Goal: Use online tool/utility: Utilize a website feature to perform a specific function

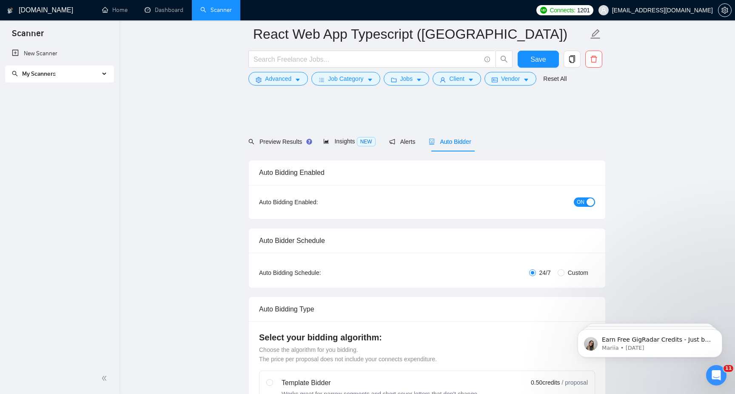
scroll to position [510, 0]
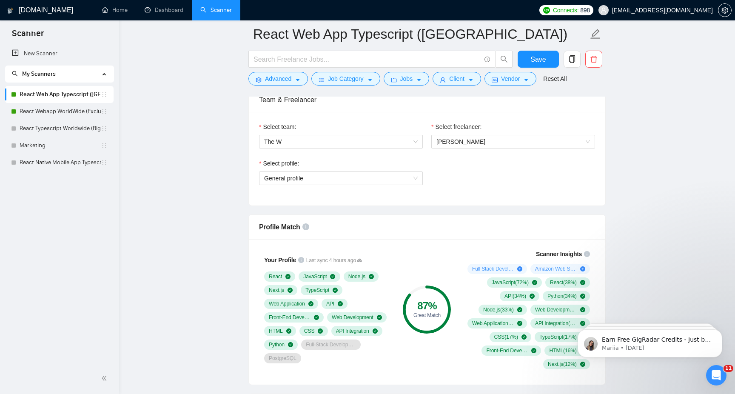
scroll to position [416, 0]
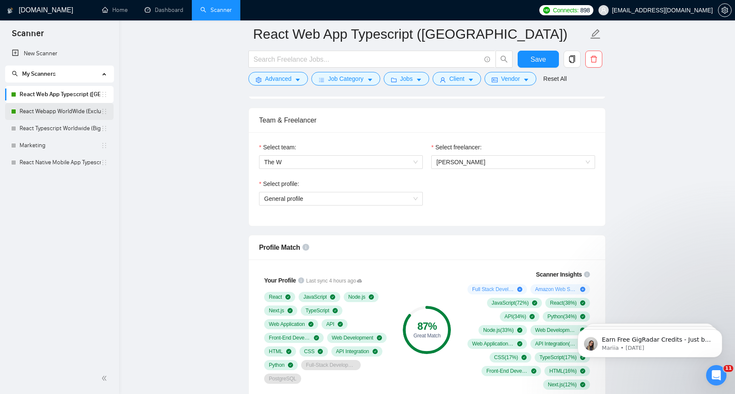
click at [60, 111] on link "React Webapp WorldWide (Exclude US)" at bounding box center [60, 111] width 81 height 17
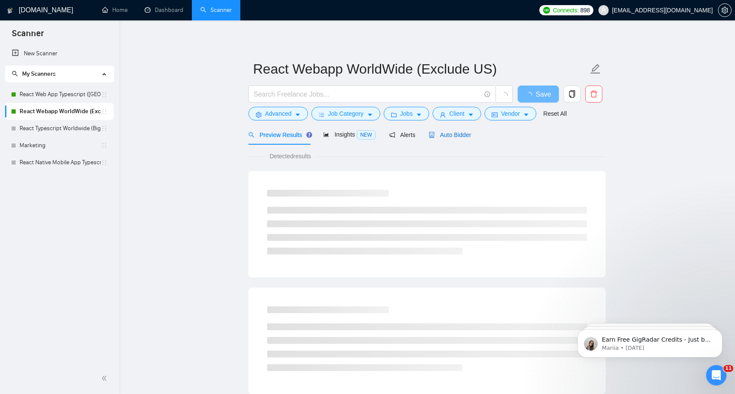
click at [455, 136] on span "Auto Bidder" at bounding box center [450, 134] width 42 height 7
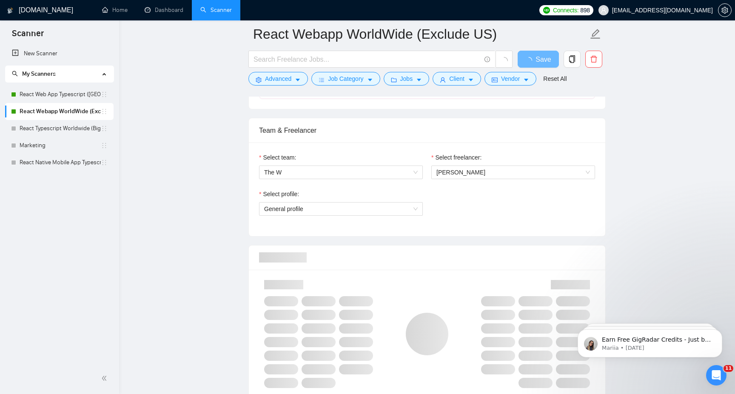
scroll to position [540, 0]
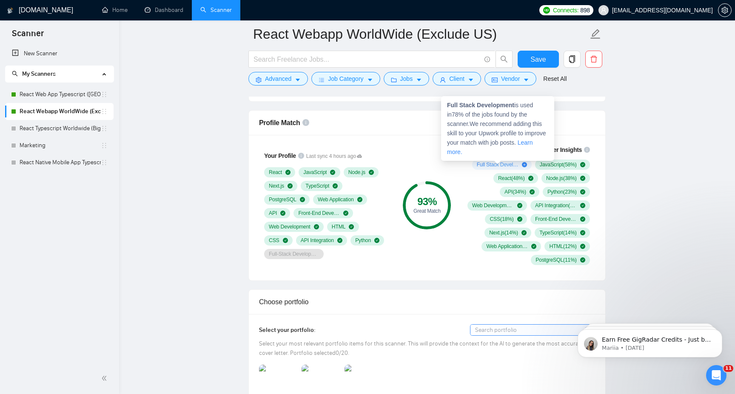
click at [517, 167] on div "Full Stack Development ( 78 %)" at bounding box center [502, 164] width 50 height 7
click at [505, 167] on span "Full Stack Development ( 78 %)" at bounding box center [498, 164] width 42 height 7
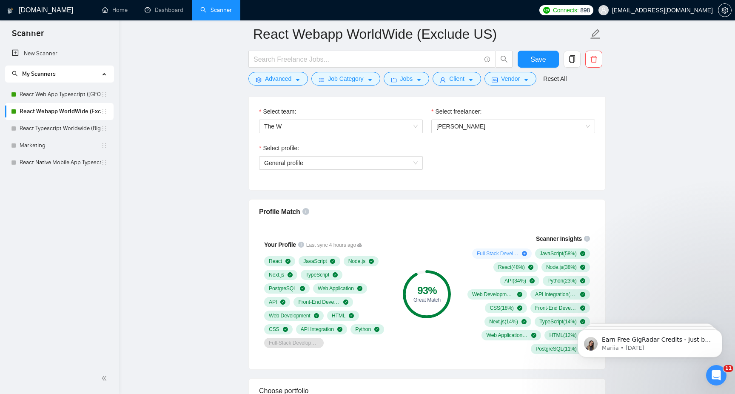
scroll to position [0, 0]
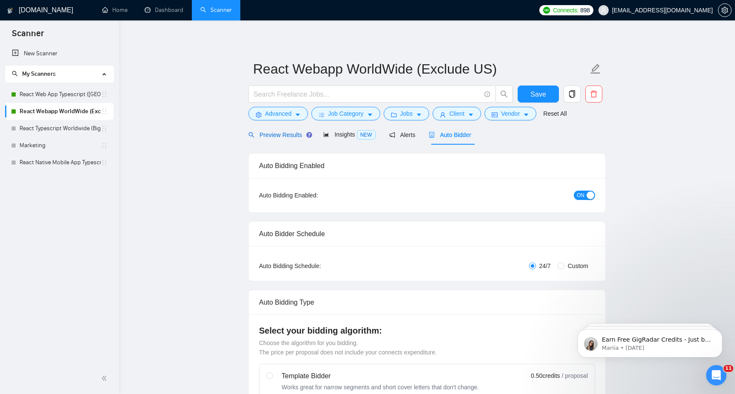
click at [281, 137] on span "Preview Results" at bounding box center [278, 134] width 61 height 7
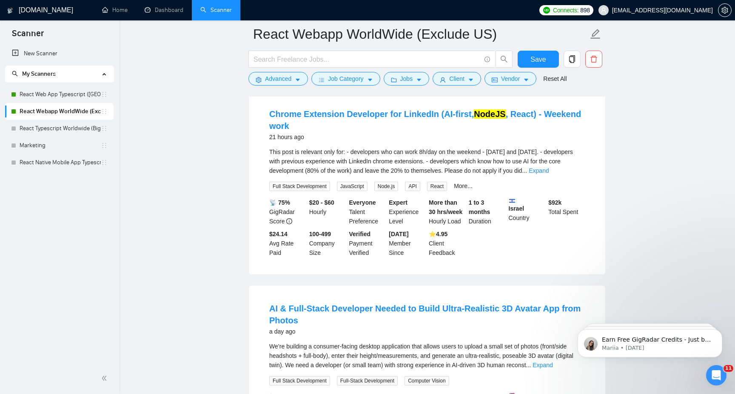
scroll to position [86, 0]
click at [524, 117] on link "Chrome Extension Developer for LinkedIn (AI-first, NodeJS , React) - Weekend wo…" at bounding box center [425, 120] width 312 height 21
